Goal: Task Accomplishment & Management: Use online tool/utility

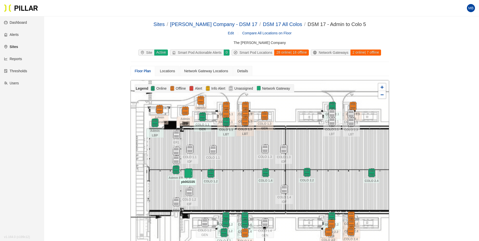
click at [190, 173] on img at bounding box center [187, 173] width 11 height 11
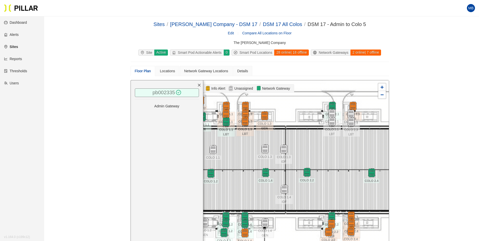
click at [167, 94] on link "pb002335" at bounding box center [163, 93] width 22 height 6
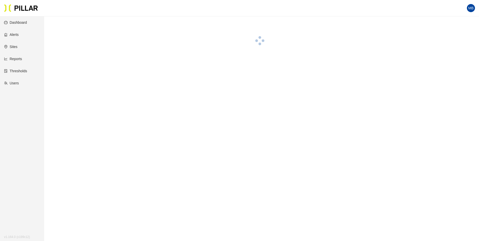
click at [135, 91] on main at bounding box center [239, 136] width 479 height 241
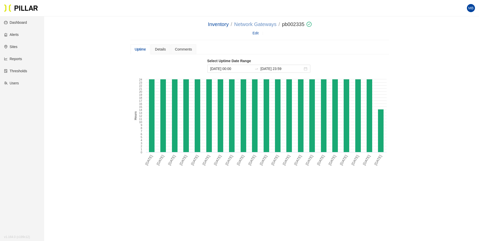
click at [247, 24] on link "Network Gateways" at bounding box center [255, 24] width 42 height 6
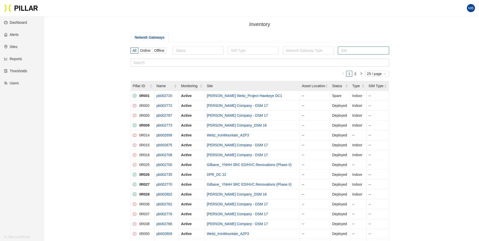
click at [367, 49] on div at bounding box center [363, 50] width 48 height 7
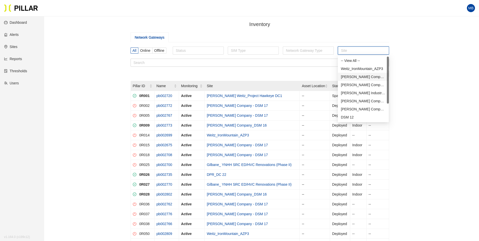
click at [365, 78] on div "[PERSON_NAME] Company - DSM 17" at bounding box center [363, 77] width 45 height 6
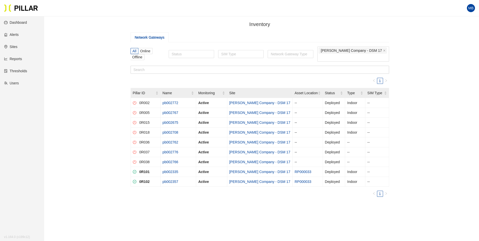
click at [113, 100] on div "Inventory / Network Gateways All Online Offline Status SIM Type Network Gateway…" at bounding box center [260, 118] width 406 height 196
click at [13, 49] on link "Sites" at bounding box center [10, 47] width 13 height 4
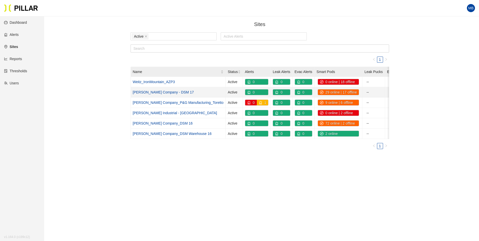
click at [164, 93] on link "[PERSON_NAME] Company - DSM 17" at bounding box center [163, 92] width 61 height 4
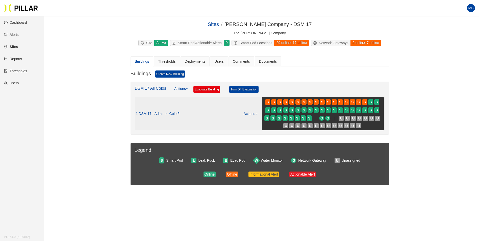
click at [249, 113] on link "Actions" at bounding box center [250, 114] width 14 height 4
click at [251, 119] on link "View/Edit Floor Plan" at bounding box center [261, 122] width 32 height 6
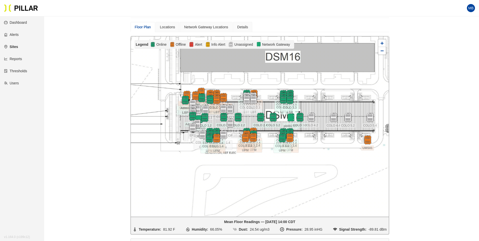
scroll to position [50, 0]
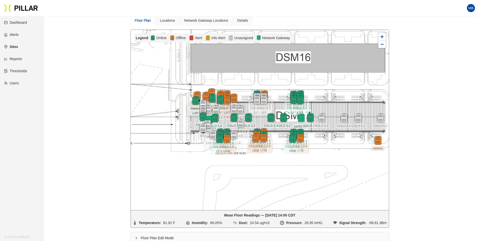
drag, startPoint x: 318, startPoint y: 124, endPoint x: 328, endPoint y: 131, distance: 12.5
click at [328, 131] on div at bounding box center [260, 120] width 258 height 180
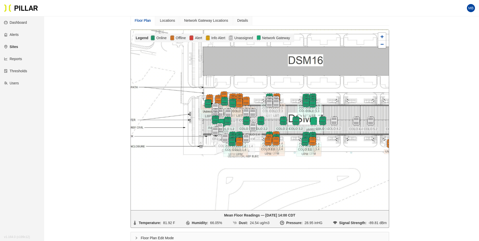
drag, startPoint x: 259, startPoint y: 117, endPoint x: 272, endPoint y: 120, distance: 12.7
click at [272, 120] on div at bounding box center [260, 120] width 258 height 180
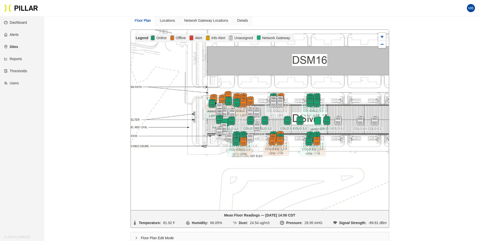
drag, startPoint x: 255, startPoint y: 104, endPoint x: 259, endPoint y: 104, distance: 4.0
click at [259, 104] on div at bounding box center [260, 120] width 258 height 180
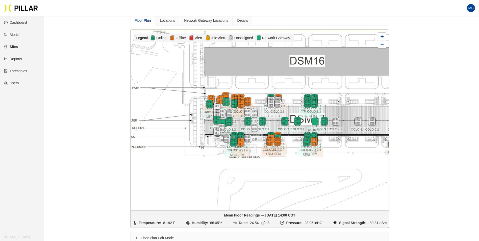
drag, startPoint x: 293, startPoint y: 102, endPoint x: 290, endPoint y: 103, distance: 3.6
click at [290, 103] on div at bounding box center [260, 120] width 258 height 180
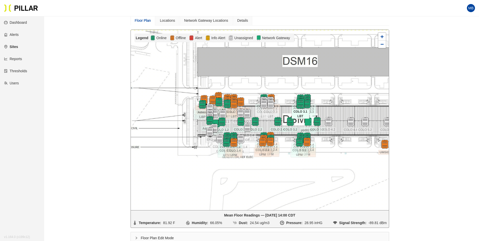
drag, startPoint x: 288, startPoint y: 103, endPoint x: 302, endPoint y: 100, distance: 14.4
click at [290, 101] on div at bounding box center [260, 120] width 258 height 180
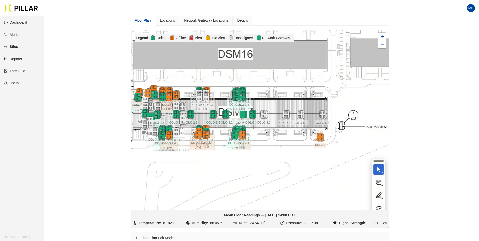
drag, startPoint x: 352, startPoint y: 104, endPoint x: 279, endPoint y: 100, distance: 73.1
click at [279, 100] on div at bounding box center [260, 120] width 258 height 180
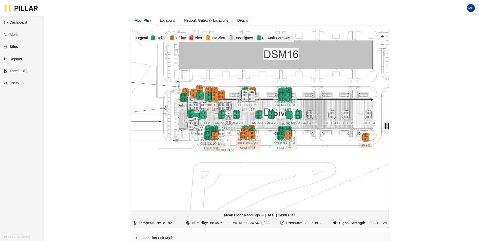
drag, startPoint x: 279, startPoint y: 100, endPoint x: 329, endPoint y: 100, distance: 50.2
click at [330, 100] on div at bounding box center [260, 120] width 258 height 180
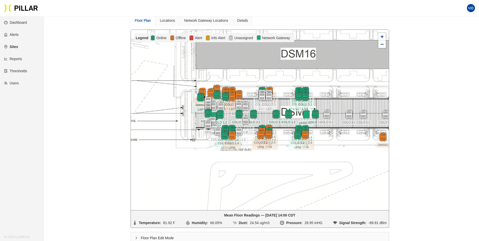
drag, startPoint x: 240, startPoint y: 97, endPoint x: 259, endPoint y: 96, distance: 19.4
click at [259, 96] on div at bounding box center [260, 120] width 258 height 180
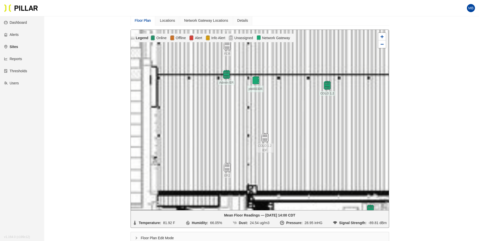
drag, startPoint x: 203, startPoint y: 143, endPoint x: 289, endPoint y: 100, distance: 95.9
click at [289, 100] on div at bounding box center [260, 120] width 258 height 180
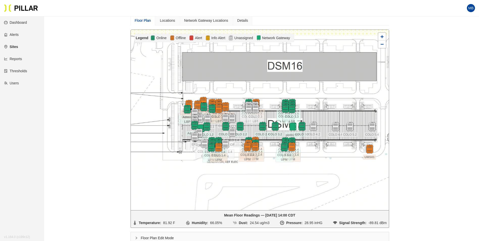
drag, startPoint x: 324, startPoint y: 63, endPoint x: 234, endPoint y: 91, distance: 95.0
click at [234, 91] on div at bounding box center [260, 120] width 258 height 180
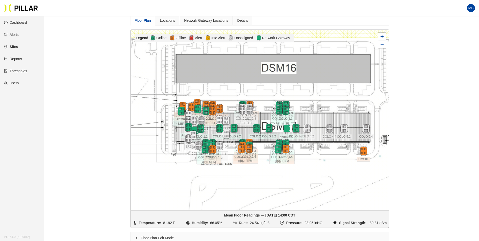
drag, startPoint x: 331, startPoint y: 162, endPoint x: 326, endPoint y: 160, distance: 6.1
click at [326, 160] on div at bounding box center [260, 120] width 258 height 180
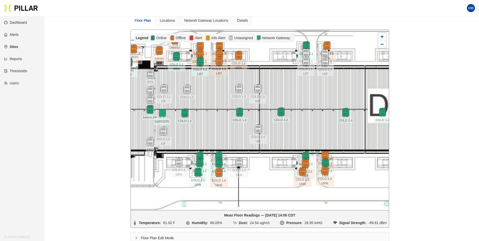
drag, startPoint x: 247, startPoint y: 124, endPoint x: 207, endPoint y: 121, distance: 39.7
click at [207, 121] on div at bounding box center [260, 120] width 258 height 180
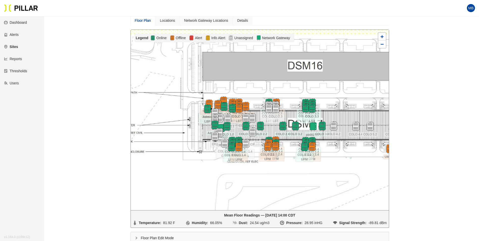
drag, startPoint x: 312, startPoint y: 95, endPoint x: 288, endPoint y: 97, distance: 23.2
click at [288, 97] on div at bounding box center [260, 120] width 258 height 180
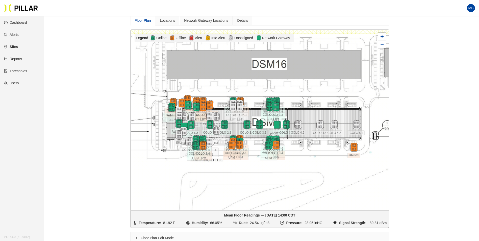
drag, startPoint x: 360, startPoint y: 159, endPoint x: 324, endPoint y: 157, distance: 35.6
click at [324, 157] on div at bounding box center [260, 120] width 258 height 180
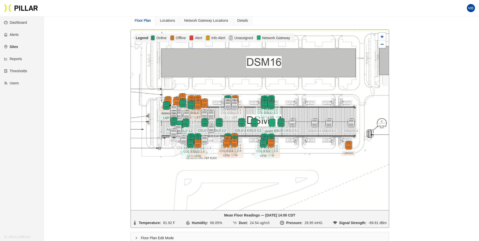
drag, startPoint x: 228, startPoint y: 126, endPoint x: 226, endPoint y: 117, distance: 9.2
click at [224, 119] on div at bounding box center [219, 122] width 18 height 9
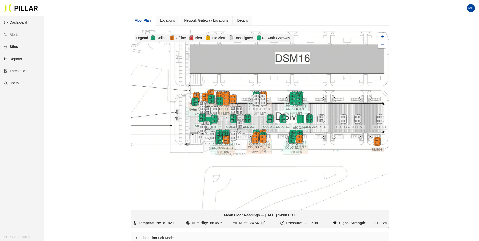
drag, startPoint x: 299, startPoint y: 104, endPoint x: 333, endPoint y: 106, distance: 33.8
click at [333, 106] on div at bounding box center [260, 120] width 258 height 180
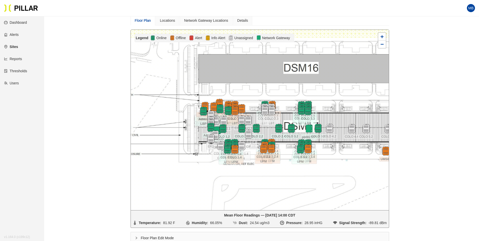
drag, startPoint x: 247, startPoint y: 91, endPoint x: 254, endPoint y: 100, distance: 11.3
click at [254, 100] on div at bounding box center [260, 120] width 258 height 180
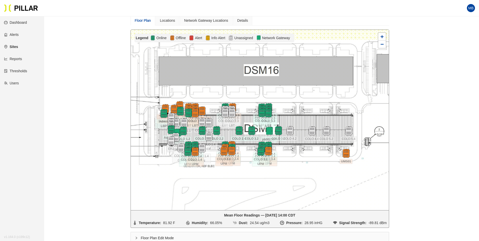
drag, startPoint x: 346, startPoint y: 112, endPoint x: 307, endPoint y: 114, distance: 39.7
click at [307, 114] on div at bounding box center [260, 120] width 258 height 180
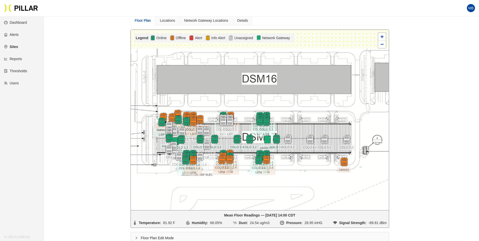
drag, startPoint x: 304, startPoint y: 108, endPoint x: 301, endPoint y: 116, distance: 8.8
click at [301, 116] on div at bounding box center [260, 120] width 258 height 180
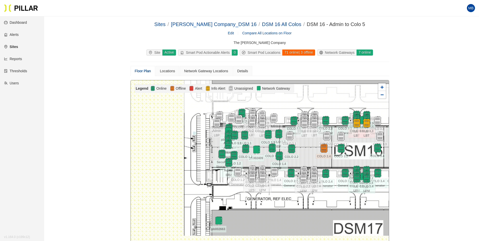
drag, startPoint x: 206, startPoint y: 178, endPoint x: 312, endPoint y: 152, distance: 109.5
click at [312, 152] on div at bounding box center [260, 170] width 258 height 180
click at [227, 163] on img at bounding box center [228, 162] width 11 height 11
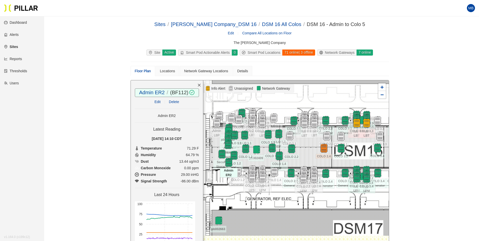
click at [197, 83] on icon "close" at bounding box center [199, 85] width 4 height 4
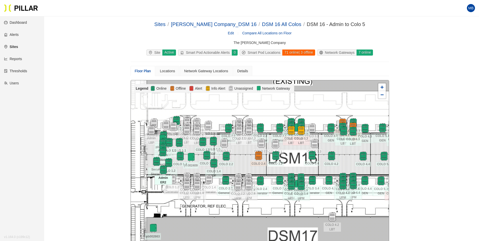
drag, startPoint x: 343, startPoint y: 104, endPoint x: 278, endPoint y: 112, distance: 65.8
click at [278, 112] on div at bounding box center [260, 170] width 258 height 180
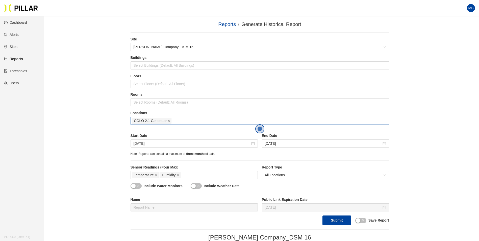
click at [168, 121] on icon "close" at bounding box center [169, 120] width 3 height 3
click at [165, 121] on div at bounding box center [260, 120] width 256 height 7
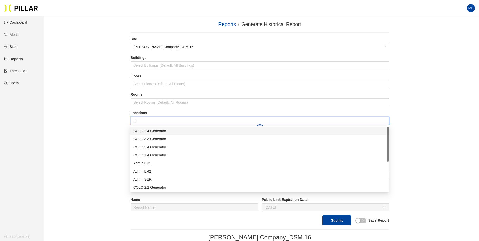
type input "er2"
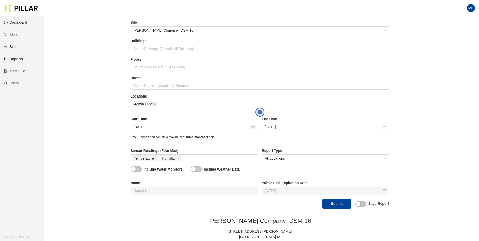
scroll to position [25, 0]
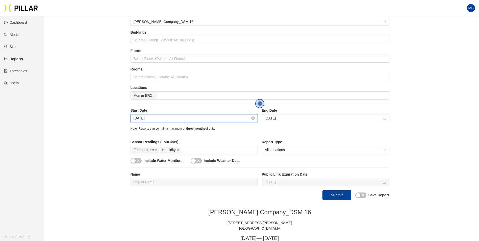
click at [169, 116] on input "Jun 6, 2025" at bounding box center [191, 118] width 117 height 6
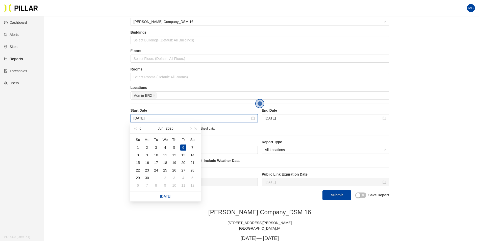
click at [140, 129] on button "button" at bounding box center [141, 128] width 6 height 10
click at [140, 129] on span "button" at bounding box center [141, 128] width 3 height 3
click at [190, 129] on span "button" at bounding box center [190, 128] width 3 height 3
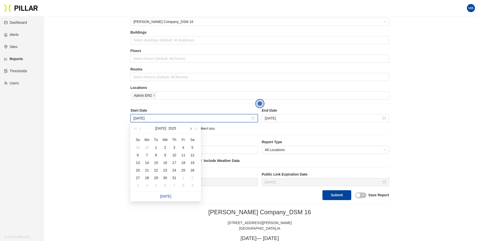
click at [190, 129] on span "button" at bounding box center [190, 128] width 3 height 3
type input "Aug 31, 2025"
click at [136, 185] on div "31" at bounding box center [138, 185] width 6 height 6
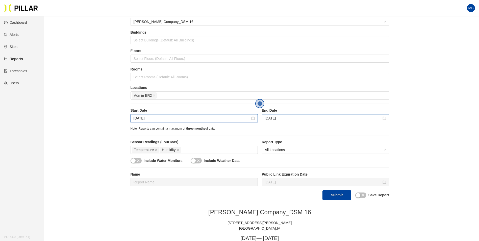
click at [295, 122] on div "Aug 1, 2025" at bounding box center [325, 118] width 127 height 8
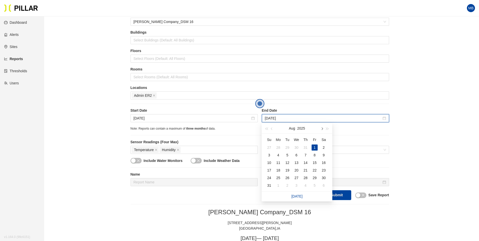
click at [319, 129] on button "button" at bounding box center [322, 128] width 6 height 10
type input "Sep 6, 2025"
click at [324, 147] on div "6" at bounding box center [323, 147] width 6 height 6
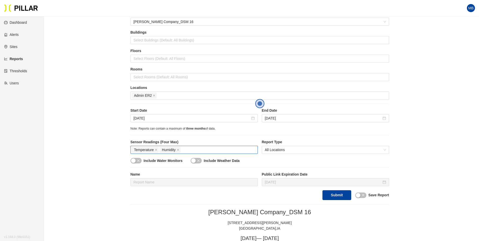
click at [191, 148] on div "Temperature Humidity" at bounding box center [194, 149] width 125 height 7
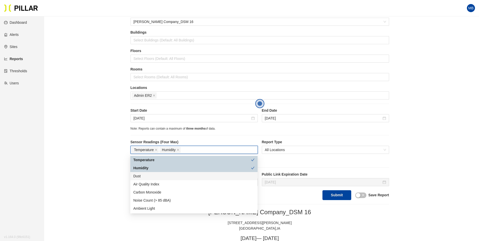
click at [150, 176] on div "Dust" at bounding box center [193, 176] width 121 height 6
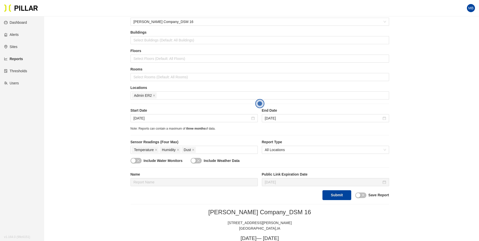
click at [336, 196] on button "Submit" at bounding box center [336, 195] width 29 height 10
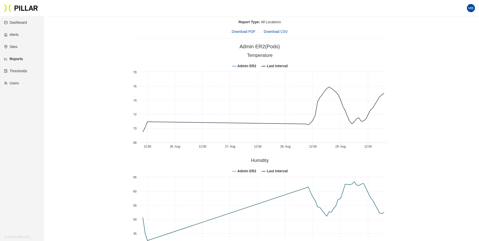
scroll to position [252, 0]
click at [426, 116] on div "Reports / Generate Historical Report / Site Weitz Company_DSM 16 Buildings Sele…" at bounding box center [260, 72] width 406 height 609
click at [420, 108] on div "Reports / Generate Historical Report / Site Weitz Company_DSM 16 Buildings Sele…" at bounding box center [260, 72] width 406 height 609
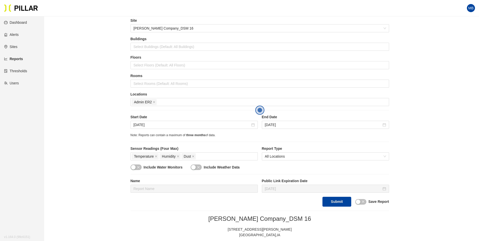
scroll to position [0, 0]
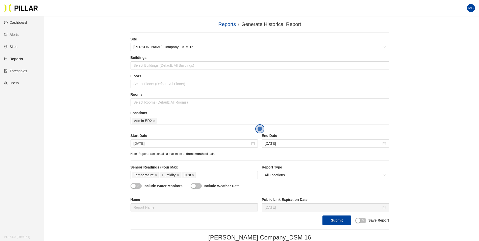
click at [163, 120] on div "Admin ER2" at bounding box center [260, 120] width 256 height 7
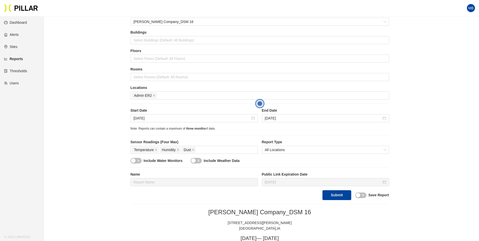
scroll to position [50, 0]
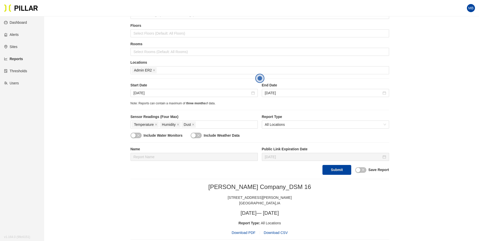
click at [194, 69] on div "Admin ER2" at bounding box center [260, 70] width 256 height 7
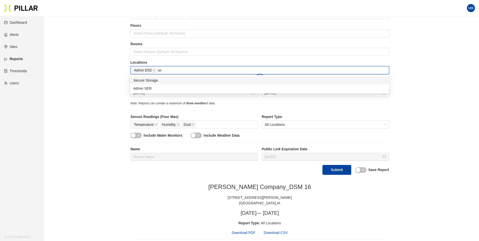
type input "ser"
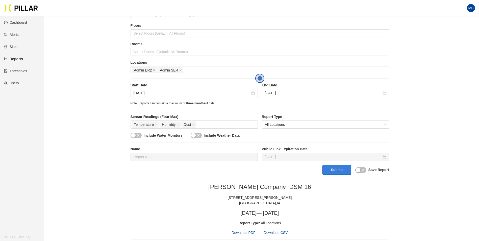
click at [343, 172] on button "Submit" at bounding box center [336, 170] width 29 height 10
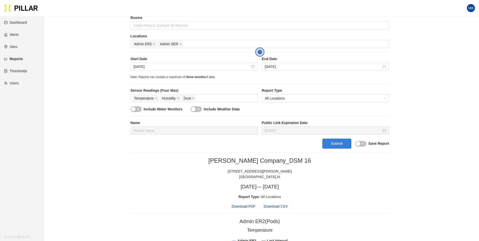
scroll to position [0, 0]
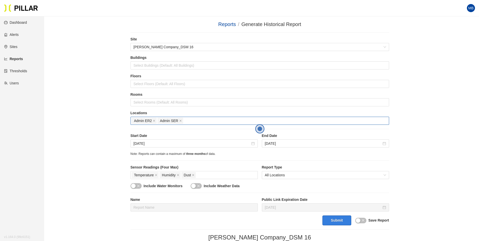
click at [192, 117] on div "Admin ER2 Admin SER" at bounding box center [260, 120] width 256 height 7
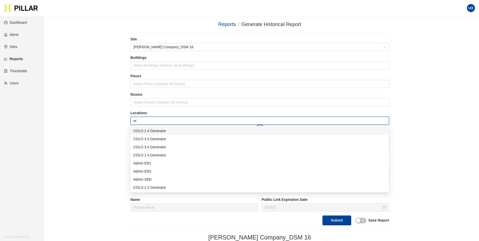
type input "er2"
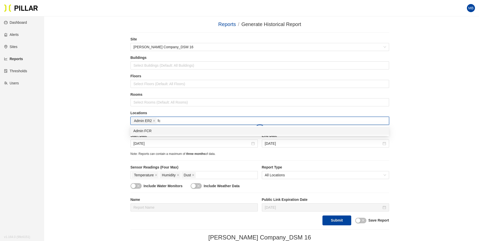
type input "fcr"
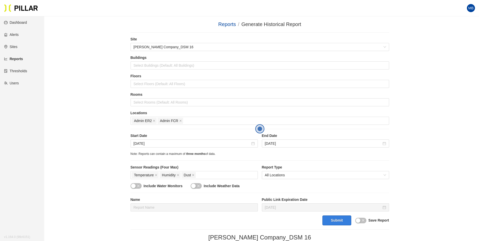
click at [336, 218] on button "Submit" at bounding box center [336, 220] width 29 height 10
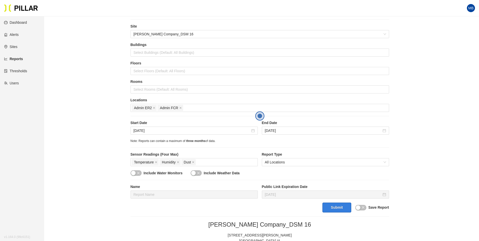
scroll to position [25, 0]
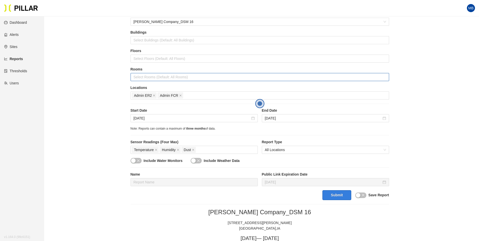
click at [160, 76] on div at bounding box center [260, 76] width 256 height 7
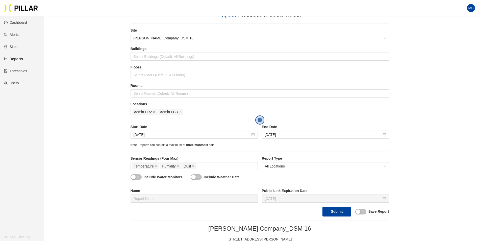
scroll to position [0, 0]
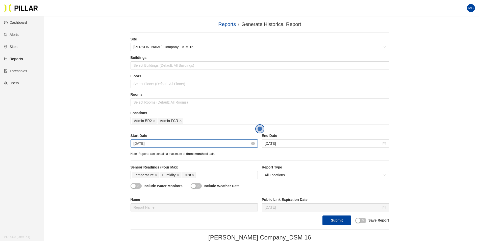
click at [201, 144] on input "[DATE]" at bounding box center [191, 144] width 117 height 6
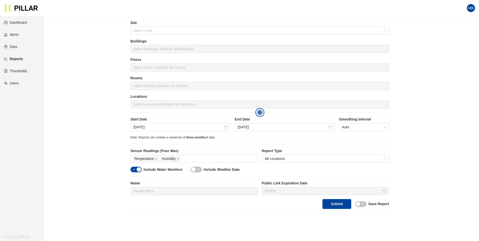
scroll to position [25, 0]
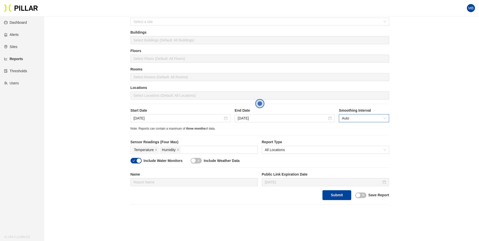
click at [373, 118] on span "Auto" at bounding box center [364, 118] width 44 height 8
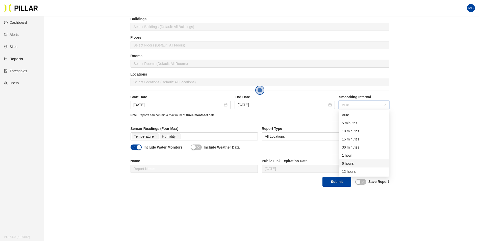
scroll to position [50, 0]
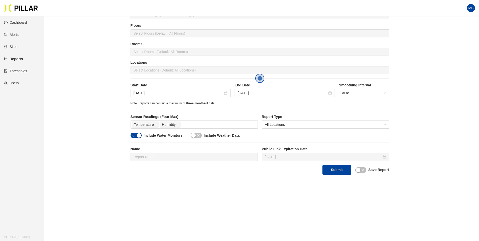
click at [418, 118] on div "Reports / Generate Historical Report / Site Select a site Buildings Select Buil…" at bounding box center [260, 74] width 406 height 209
click at [164, 93] on input "[DATE]" at bounding box center [178, 93] width 90 height 6
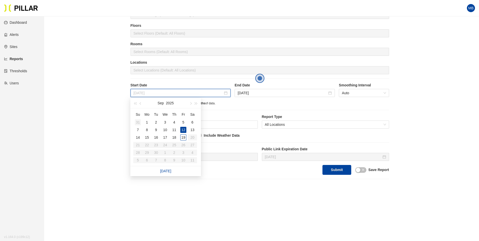
type input "[DATE]"
click at [137, 123] on div "31" at bounding box center [138, 122] width 6 height 6
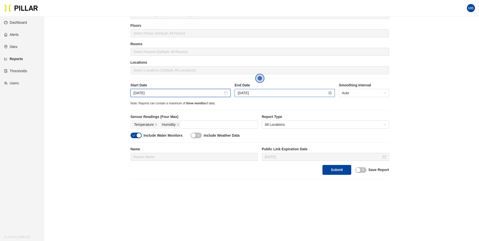
click at [262, 90] on input "[DATE]" at bounding box center [282, 93] width 90 height 6
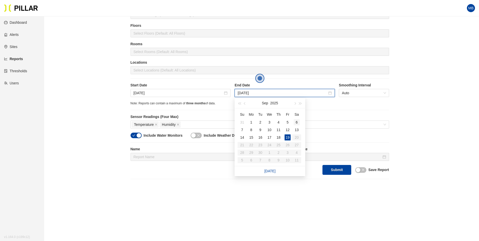
type input "[DATE]"
click at [297, 121] on div "6" at bounding box center [296, 122] width 6 height 6
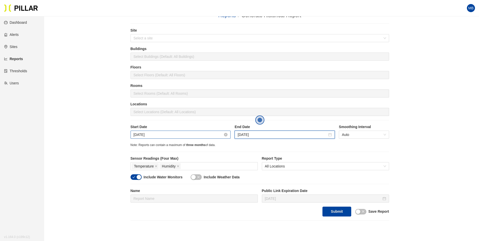
scroll to position [0, 0]
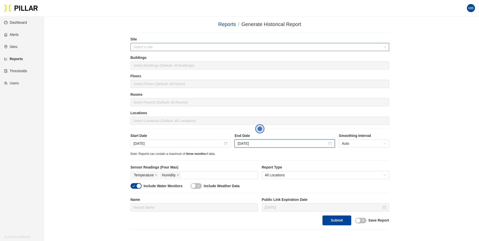
click at [157, 49] on input "search" at bounding box center [257, 47] width 249 height 8
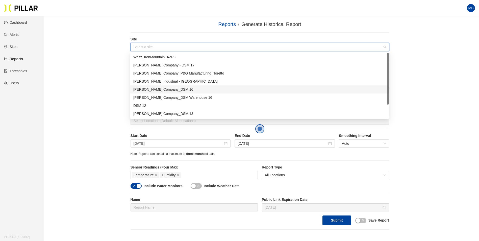
click at [161, 90] on div "[PERSON_NAME] Company_DSM 16" at bounding box center [259, 90] width 252 height 6
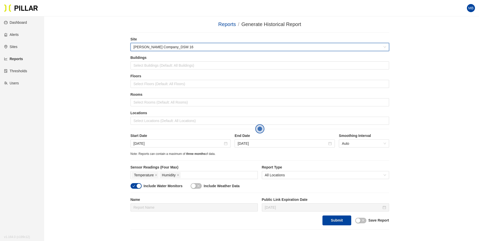
click at [92, 76] on div "Reports / Generate Historical Report / Site 546b1093 [PERSON_NAME] Company_DSM …" at bounding box center [260, 124] width 406 height 209
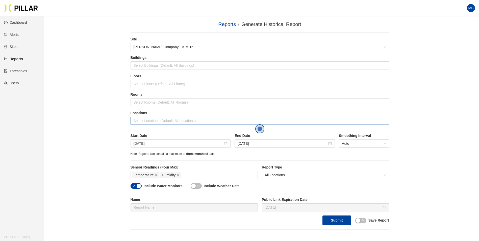
click at [144, 119] on div at bounding box center [260, 120] width 256 height 7
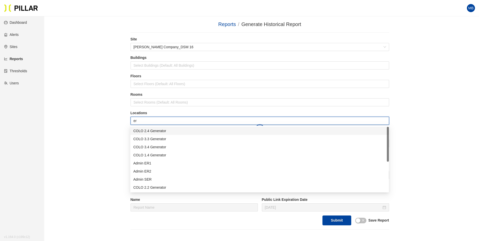
type input "er2"
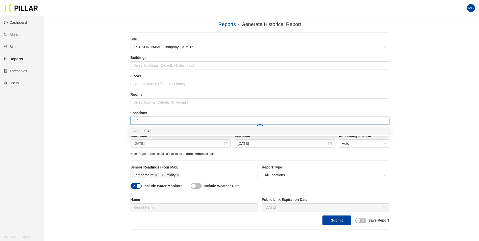
click at [145, 129] on div "Admin ER2" at bounding box center [259, 131] width 252 height 6
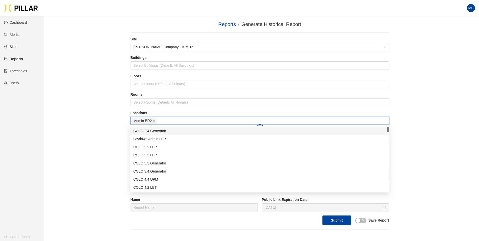
click at [92, 125] on div "Reports / Generate Historical Report / Site [PERSON_NAME] Company_DSM 16 Buildi…" at bounding box center [260, 124] width 406 height 209
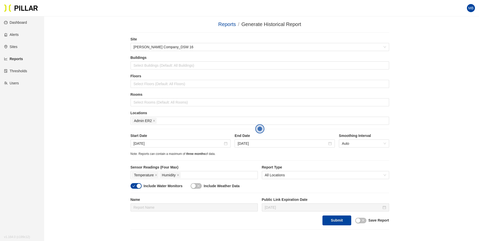
click at [136, 188] on div "button" at bounding box center [138, 185] width 5 height 5
click at [198, 173] on div "Temperature Humidity" at bounding box center [194, 174] width 125 height 7
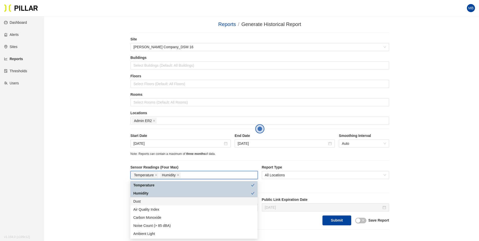
click at [150, 202] on div "Dust" at bounding box center [193, 201] width 121 height 6
click at [91, 178] on div "Reports / Generate Historical Report / Site [PERSON_NAME] Company_DSM 16 Buildi…" at bounding box center [260, 124] width 406 height 209
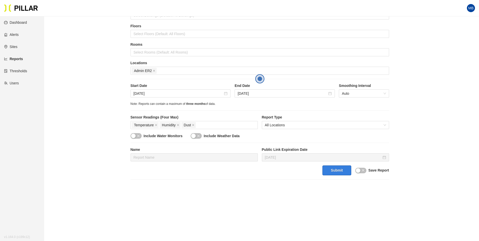
scroll to position [50, 0]
click at [353, 169] on div "Submit Save Report" at bounding box center [259, 170] width 258 height 10
click at [344, 168] on button "Submit" at bounding box center [336, 170] width 29 height 10
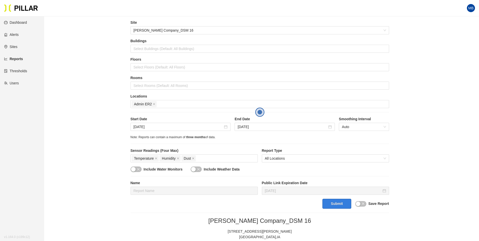
scroll to position [0, 0]
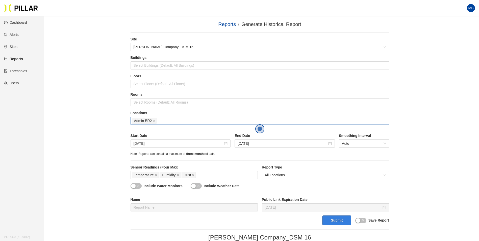
click at [167, 123] on div "Admin ER2" at bounding box center [260, 120] width 256 height 7
click at [191, 120] on div "Admin ER2" at bounding box center [260, 120] width 256 height 7
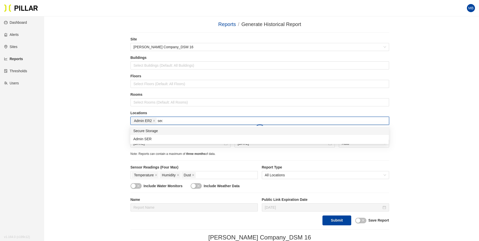
type input "secu"
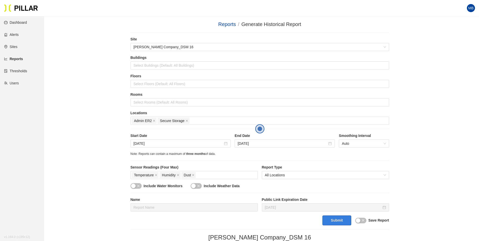
click at [342, 217] on button "Submit" at bounding box center [336, 220] width 29 height 10
